Goal: Task Accomplishment & Management: Use online tool/utility

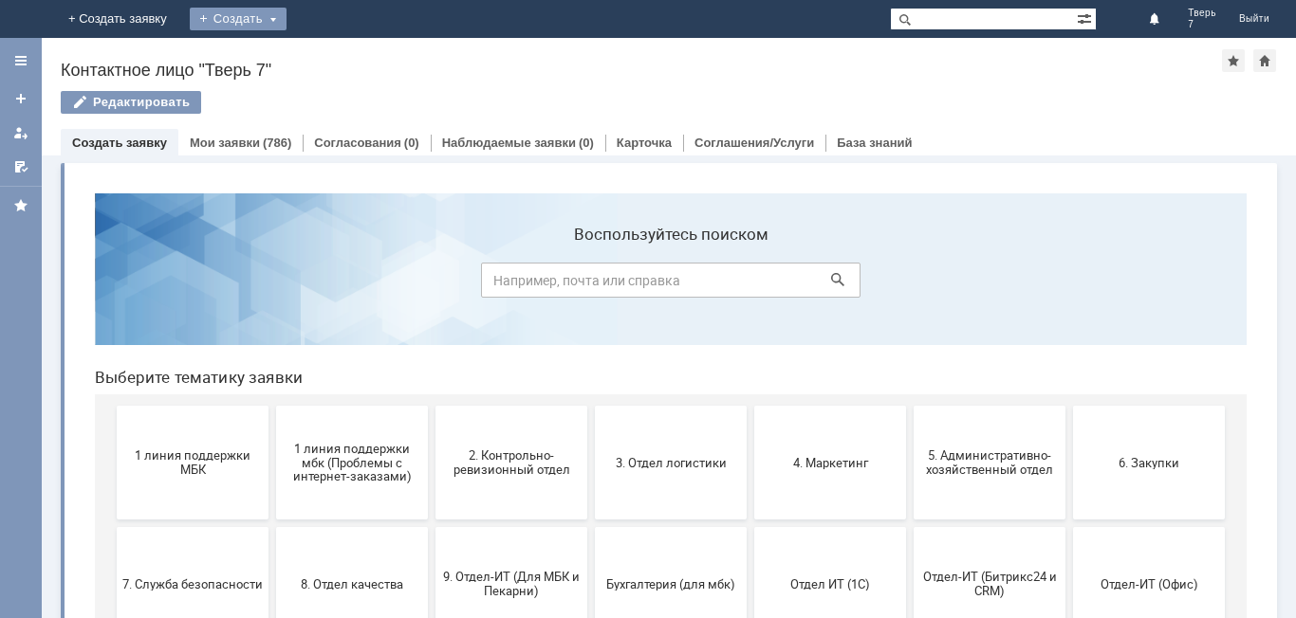
click at [286, 19] on div "Создать" at bounding box center [238, 19] width 97 height 23
click at [302, 15] on div "Создать" at bounding box center [253, 19] width 97 height 23
click at [400, 57] on div "Назад | Контактное лицо "Тверь 7" Контактное лицо "Тверь 7" Редактировать emplo…" at bounding box center [669, 97] width 1254 height 118
click at [302, 31] on div "Создать" at bounding box center [253, 19] width 97 height 38
click at [353, 56] on link "Заявка" at bounding box center [281, 57] width 144 height 23
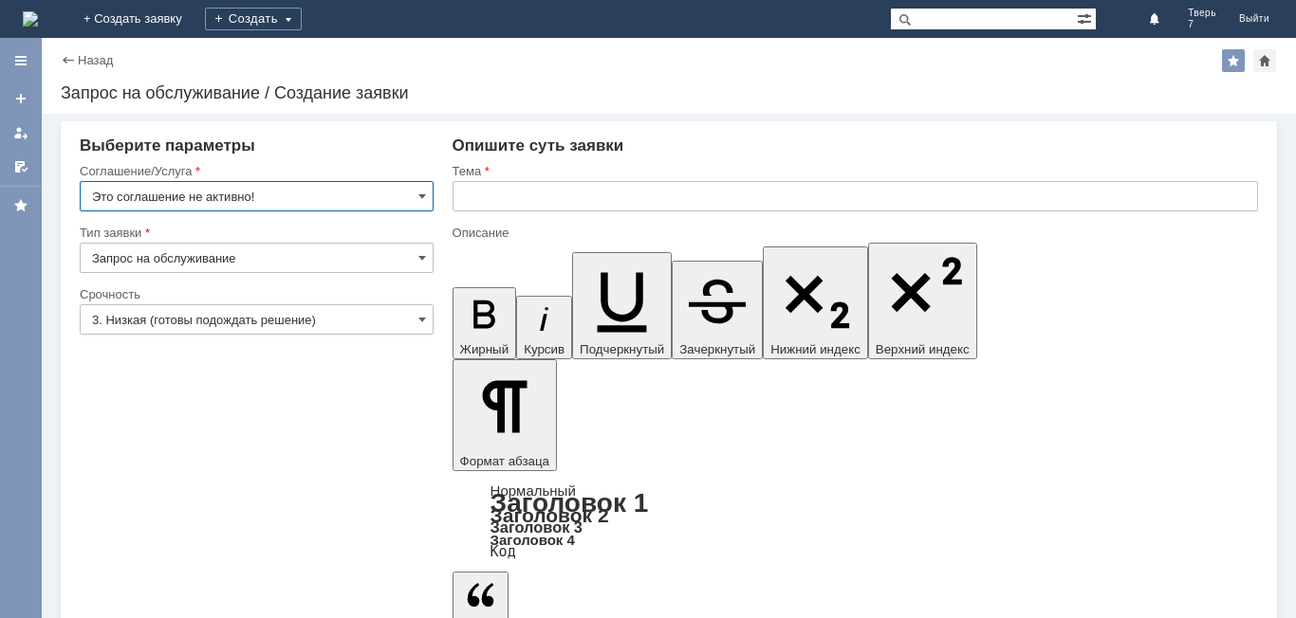
click at [415, 197] on input "Это соглашение не активно!" at bounding box center [257, 196] width 354 height 30
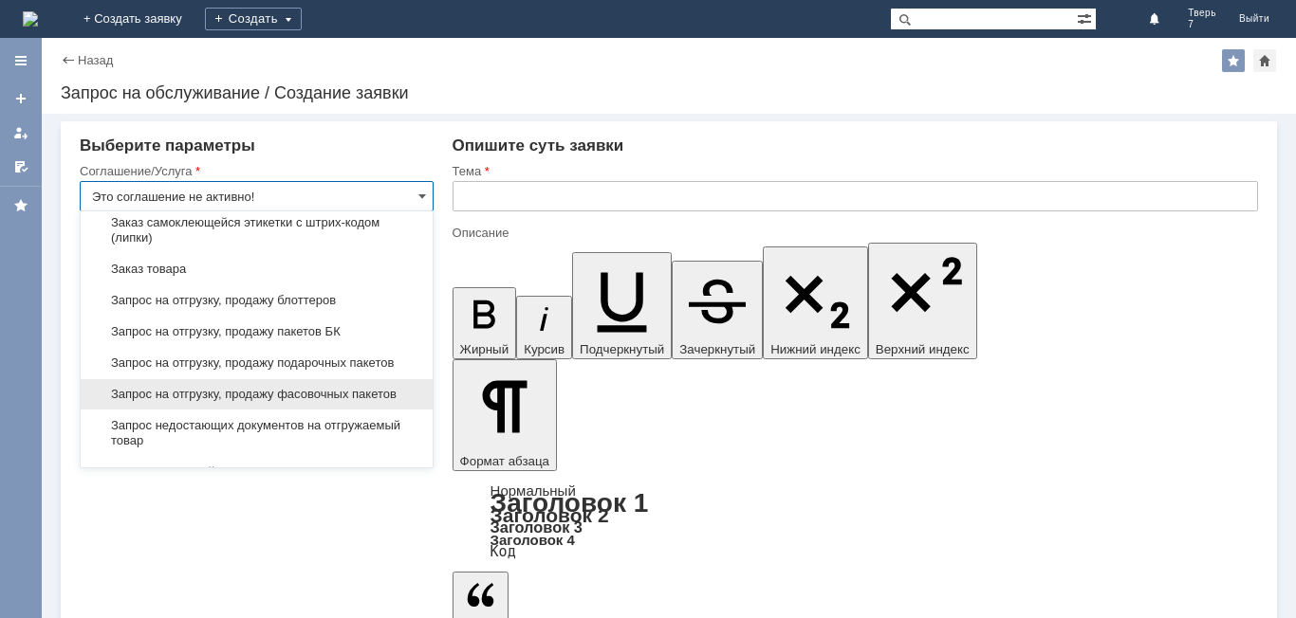
scroll to position [569, 0]
